Goal: Information Seeking & Learning: Understand process/instructions

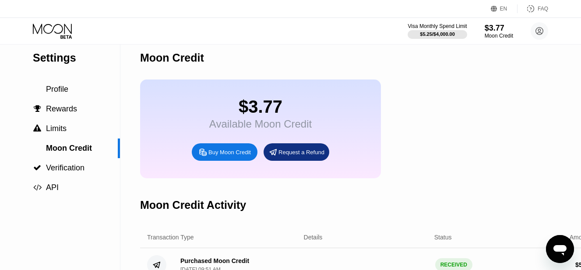
scroll to position [4, 0]
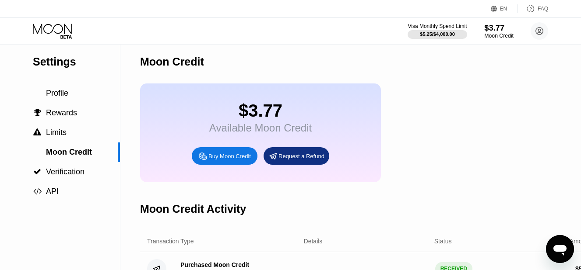
click at [490, 29] on div "$3.77" at bounding box center [498, 27] width 29 height 9
click at [439, 26] on div "Visa Monthly Spend Limit" at bounding box center [437, 26] width 60 height 6
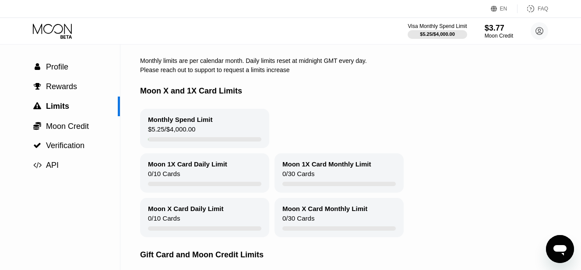
scroll to position [27, 0]
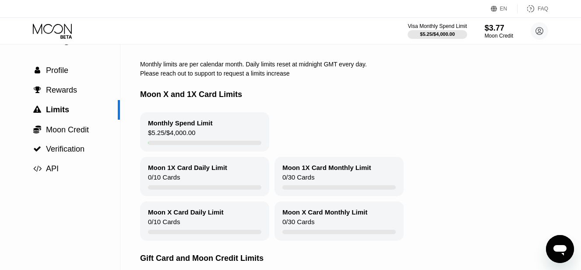
click at [200, 127] on div "Monthly Spend Limit" at bounding box center [180, 122] width 65 height 7
click at [183, 127] on div "Monthly Spend Limit" at bounding box center [180, 122] width 65 height 7
